Goal: Task Accomplishment & Management: Complete application form

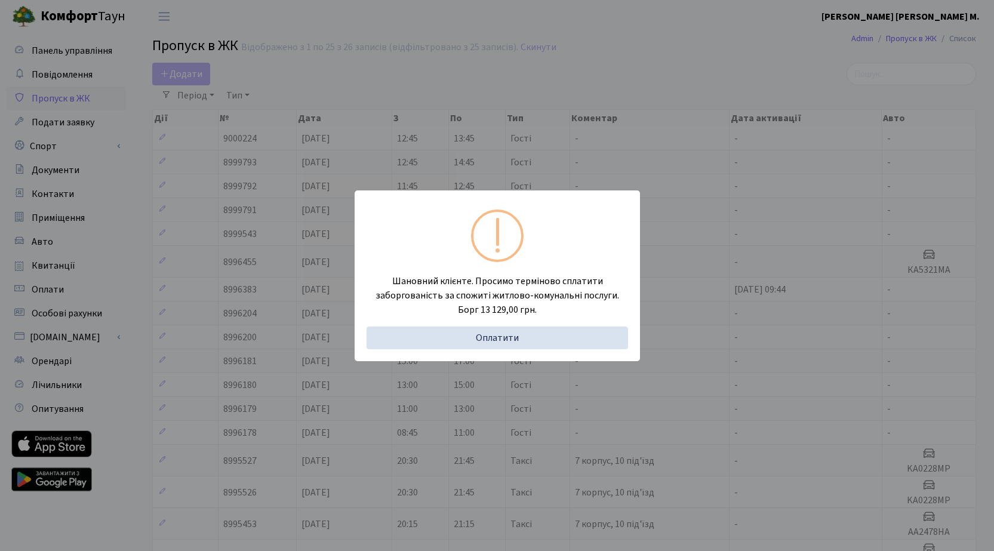
select select "25"
click at [162, 73] on div "Шановний клієнте. Просимо терміново сплатити заборгованість за спожиті житлово-…" at bounding box center [497, 275] width 994 height 551
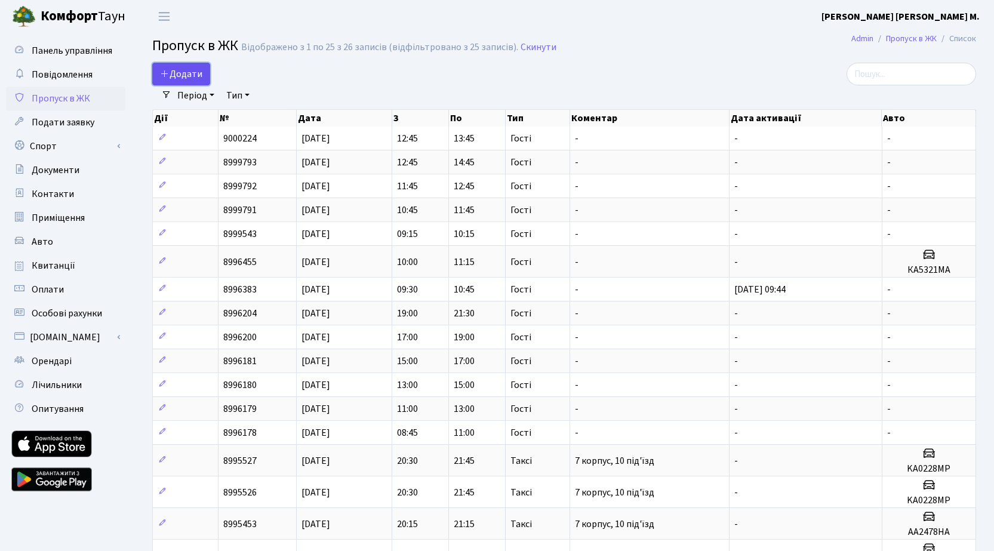
click at [181, 75] on span "Додати" at bounding box center [181, 73] width 42 height 13
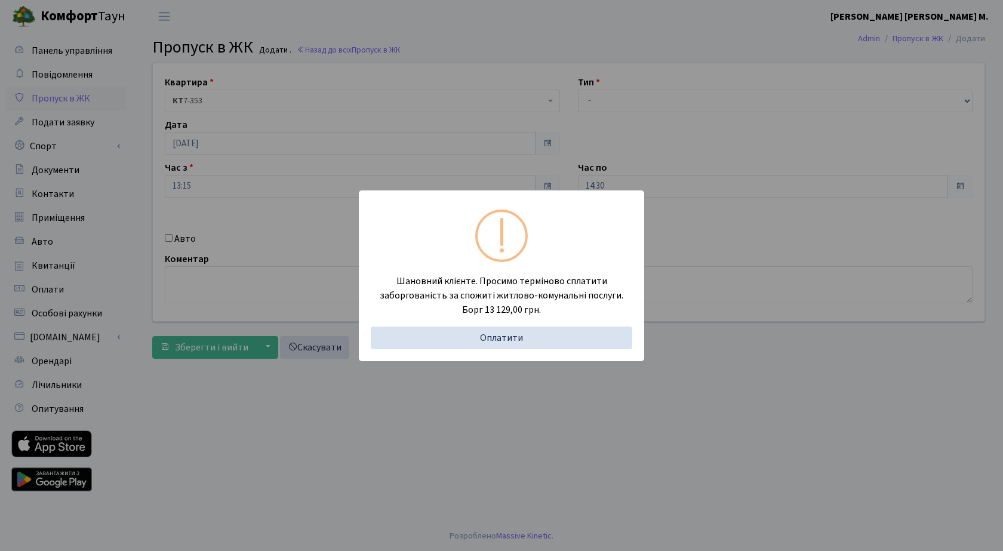
click at [234, 181] on div "Шановний клієнте. Просимо терміново сплатити заборгованість за спожиті житлово-…" at bounding box center [501, 275] width 1003 height 551
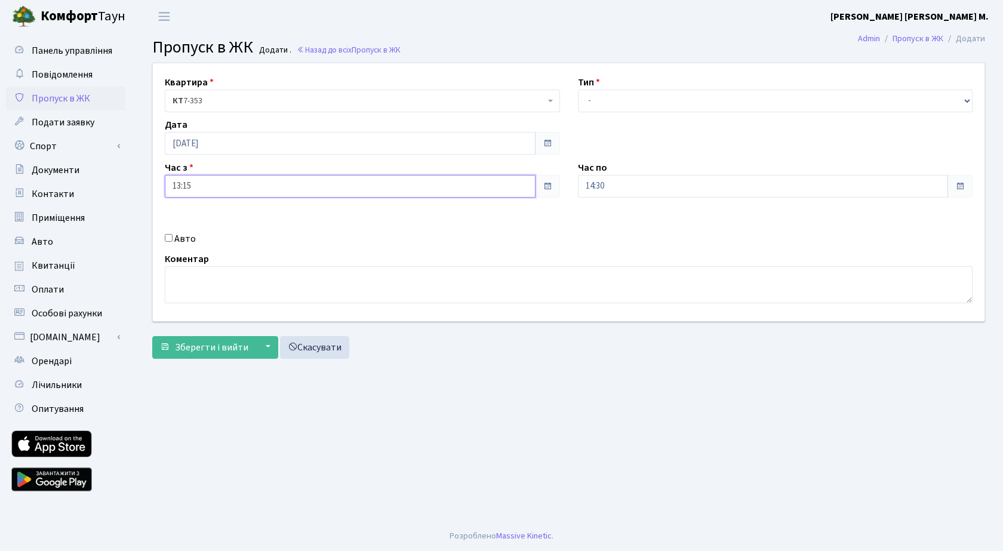
click at [211, 184] on input "13:15" at bounding box center [350, 186] width 371 height 23
click at [190, 220] on icon at bounding box center [197, 227] width 32 height 32
type input "14:15"
click at [679, 191] on input "14:30" at bounding box center [763, 186] width 371 height 23
click at [614, 232] on icon at bounding box center [610, 227] width 32 height 32
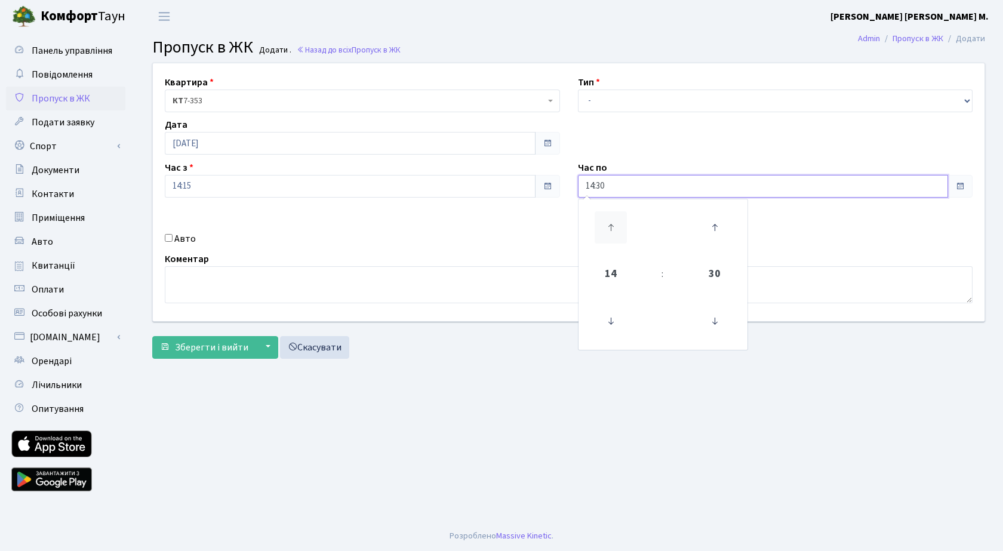
type input "15:30"
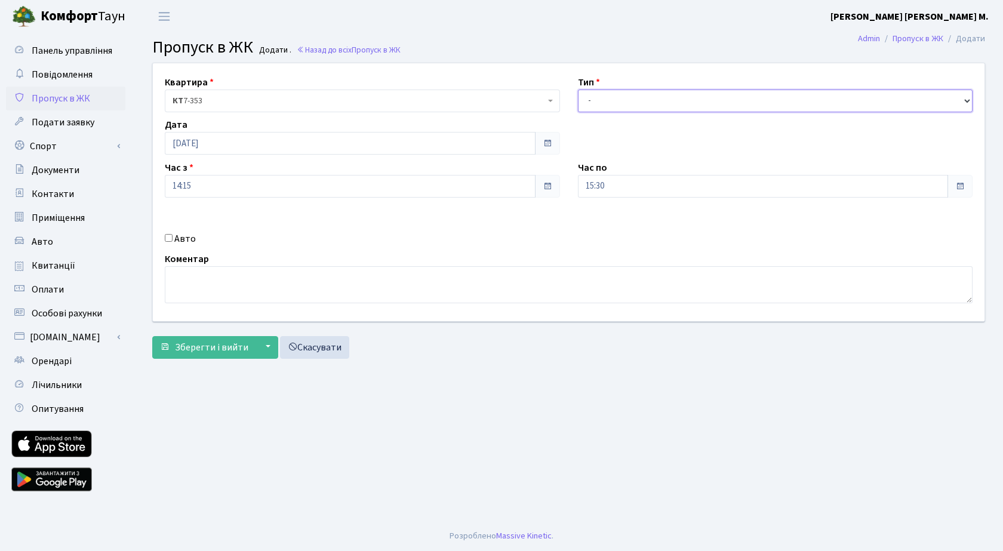
click at [628, 100] on select "- Доставка Таксі Гості Сервіс" at bounding box center [775, 101] width 395 height 23
select select "3"
click at [578, 90] on select "- Доставка Таксі Гості Сервіс" at bounding box center [775, 101] width 395 height 23
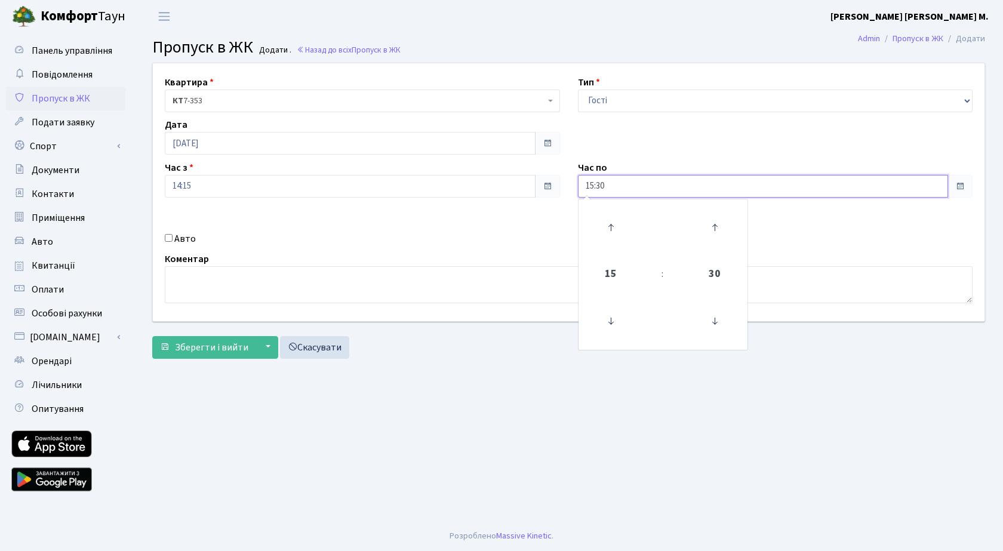
click at [640, 194] on input "15:30" at bounding box center [763, 186] width 371 height 23
click at [612, 230] on icon at bounding box center [610, 227] width 32 height 32
type input "16:30"
click at [192, 341] on span "Зберегти і вийти" at bounding box center [211, 347] width 73 height 13
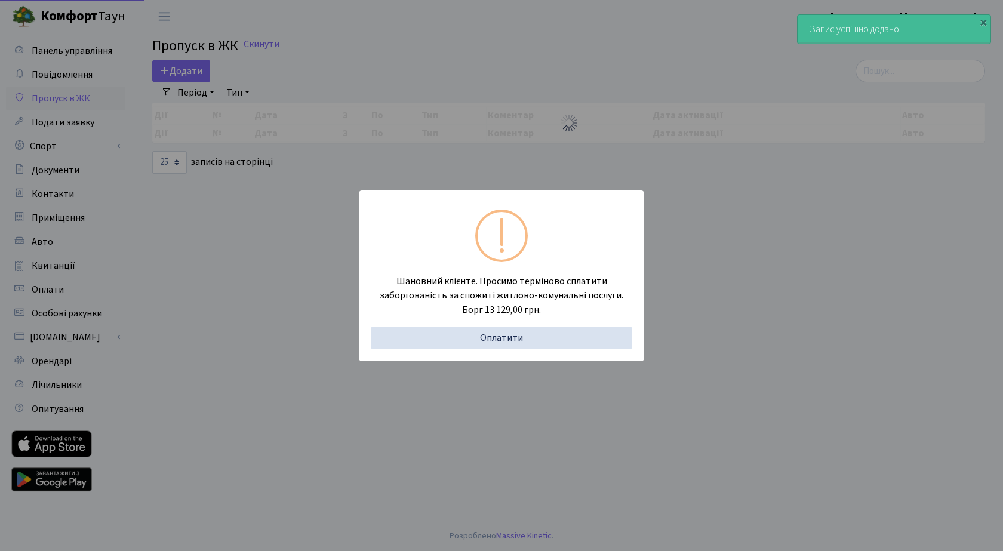
select select "25"
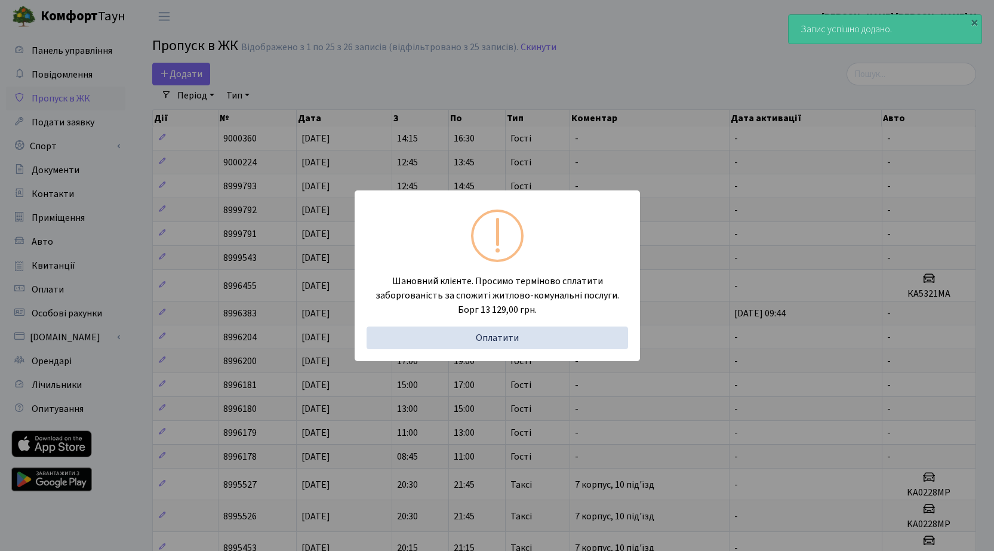
click at [168, 73] on div "Шановний клієнте. Просимо терміново сплатити заборгованість за спожиті житлово-…" at bounding box center [497, 275] width 994 height 551
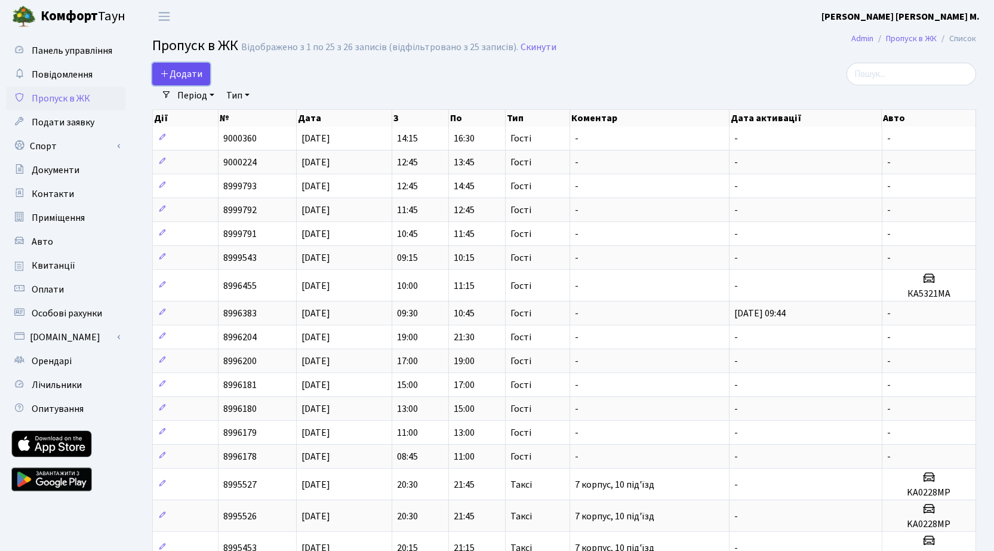
click at [201, 73] on span "Додати" at bounding box center [181, 73] width 42 height 13
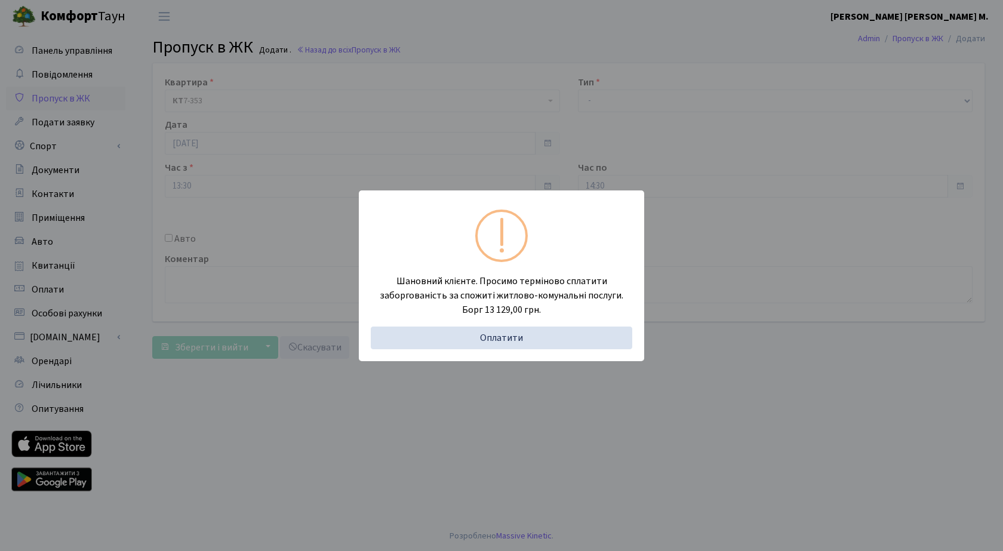
click at [230, 206] on div "Шановний клієнте. Просимо терміново сплатити заборгованість за спожиті житлово-…" at bounding box center [501, 275] width 1003 height 551
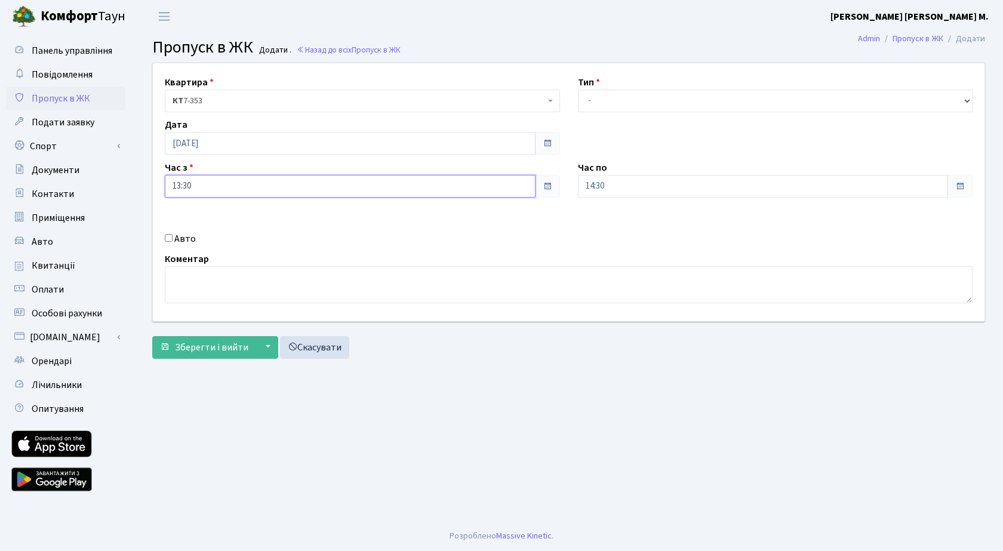
click at [230, 189] on input "13:30" at bounding box center [350, 186] width 371 height 23
click at [203, 220] on icon at bounding box center [197, 227] width 32 height 32
type input "16:30"
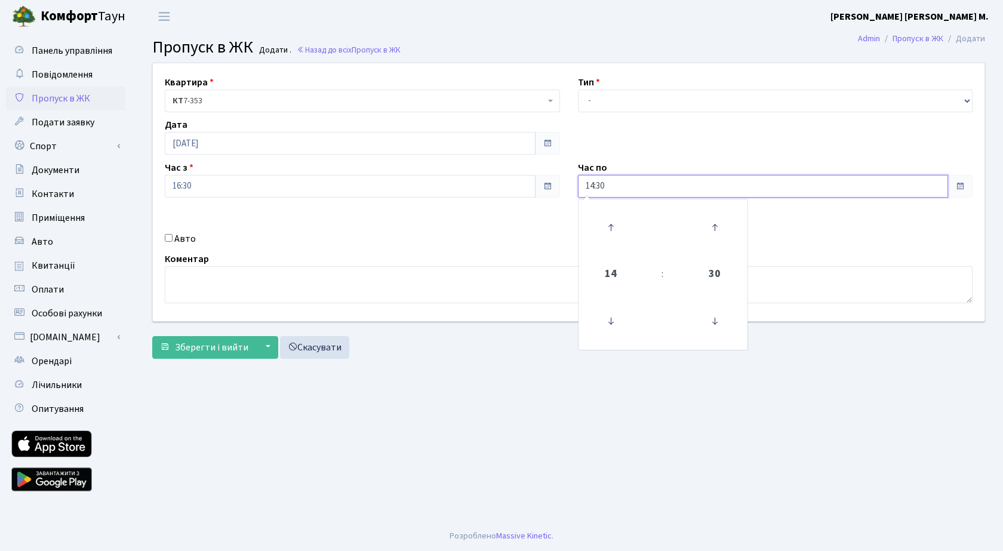
click at [653, 195] on input "14:30" at bounding box center [763, 186] width 371 height 23
click at [605, 231] on icon at bounding box center [610, 227] width 32 height 32
click at [604, 232] on icon at bounding box center [610, 227] width 32 height 32
click at [708, 322] on icon at bounding box center [714, 321] width 32 height 32
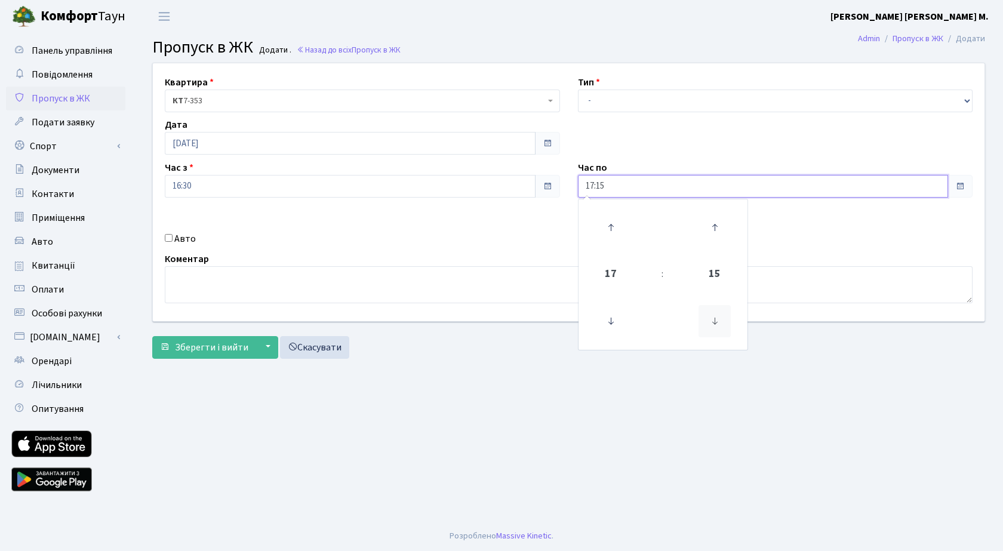
click at [708, 322] on icon at bounding box center [714, 321] width 32 height 32
type input "17:00"
click at [639, 54] on h3 "Пропуск в ЖК Додати . Назад до всіх Пропуск в ЖК" at bounding box center [568, 48] width 833 height 20
click at [606, 116] on div "Квартира <b>КТ</b>&nbsp;&nbsp;&nbsp;&nbsp;7-353 <b>КТ</b>&nbsp;&nbsp;&nbsp;&nbs…" at bounding box center [568, 192] width 849 height 258
click at [615, 94] on select "- Доставка Таксі Гості Сервіс" at bounding box center [775, 101] width 395 height 23
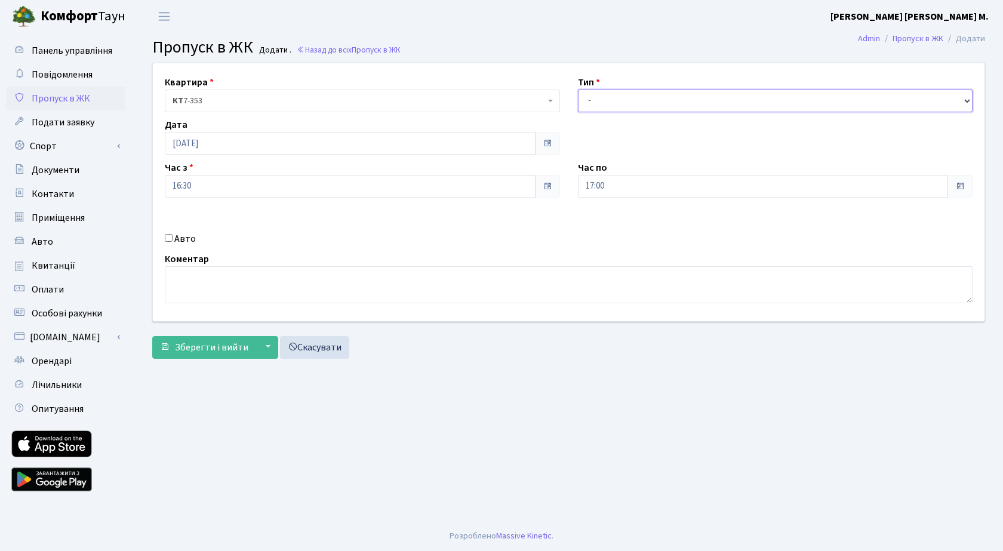
select select "3"
click at [578, 90] on select "- Доставка Таксі Гості Сервіс" at bounding box center [775, 101] width 395 height 23
click at [169, 239] on input "Авто" at bounding box center [169, 238] width 8 height 8
checkbox input "true"
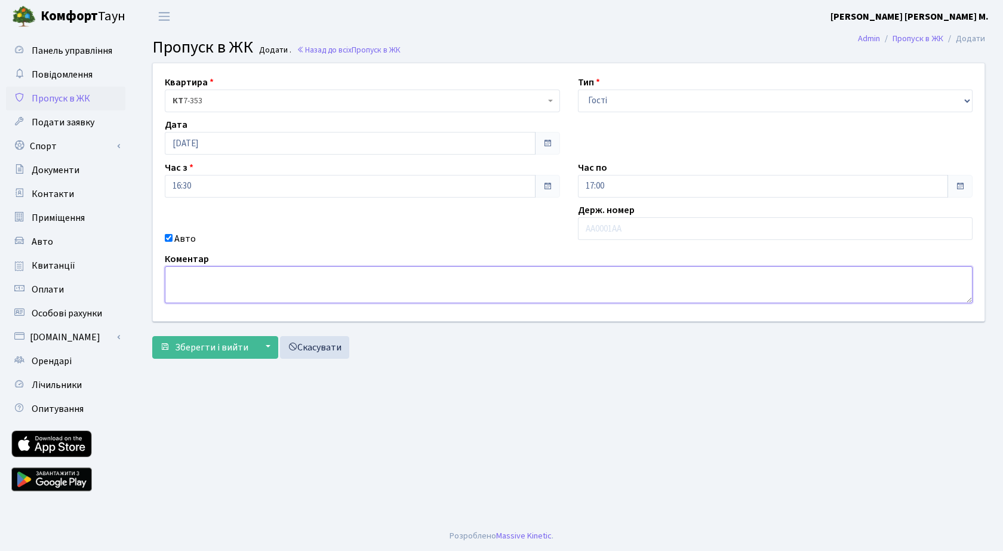
paste textarea "ка 6429ин"
click at [183, 281] on textarea "ка 6429ин" at bounding box center [568, 284] width 807 height 37
type textarea "ка6429ин"
drag, startPoint x: 216, startPoint y: 276, endPoint x: 172, endPoint y: 280, distance: 43.7
click at [172, 280] on textarea "ка6429ин" at bounding box center [568, 284] width 807 height 37
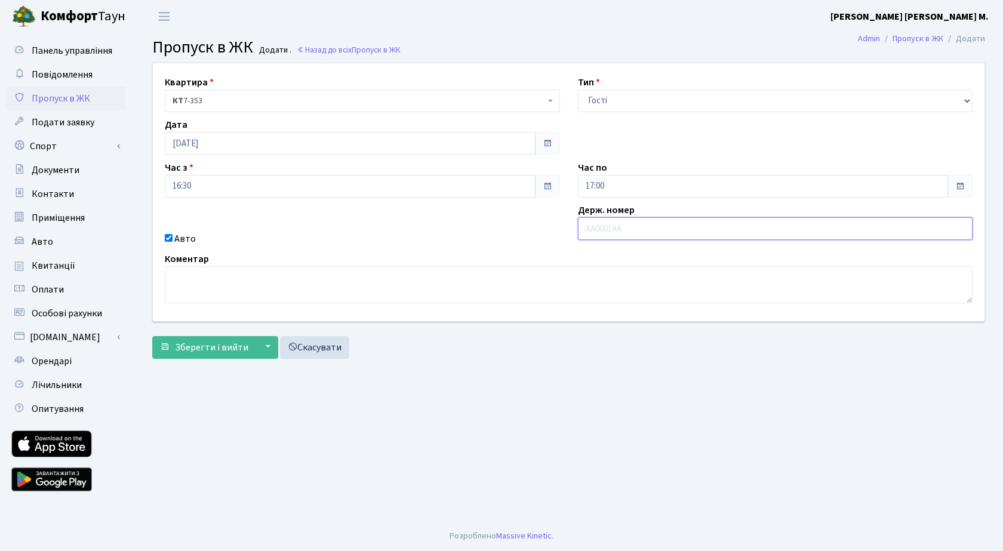
paste input "ка6429ин"
type input "ка6429ин"
click at [221, 345] on span "Зберегти і вийти" at bounding box center [211, 347] width 73 height 13
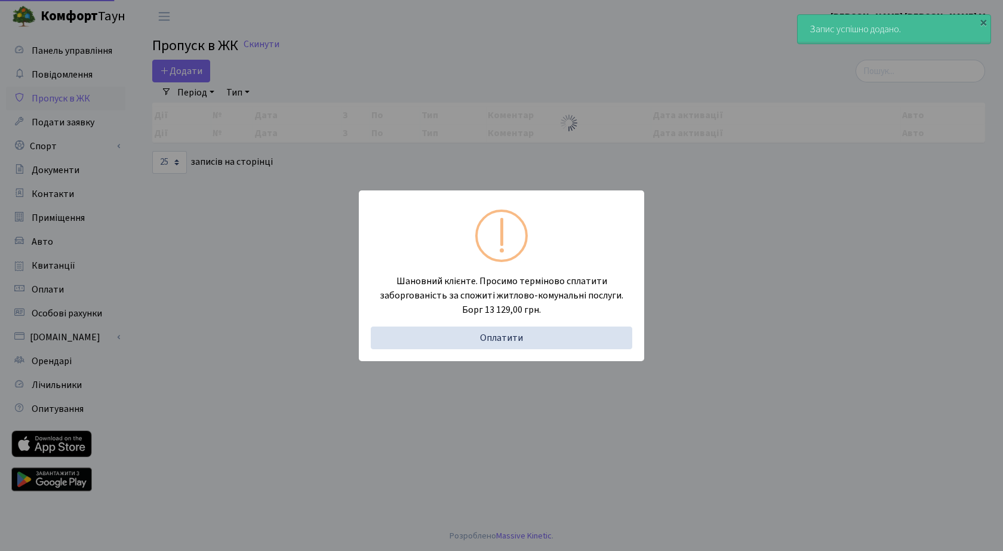
select select "25"
